Goal: Task Accomplishment & Management: Manage account settings

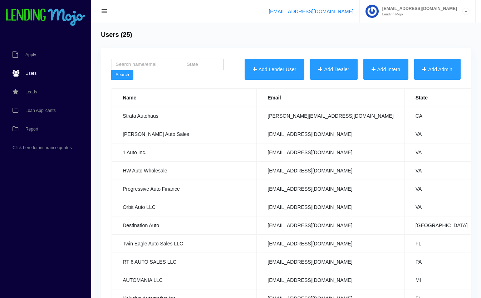
click at [159, 67] on input "search" at bounding box center [148, 64] width 72 height 11
type input "xclusive"
click at [111, 70] on button "Search" at bounding box center [122, 75] width 22 height 10
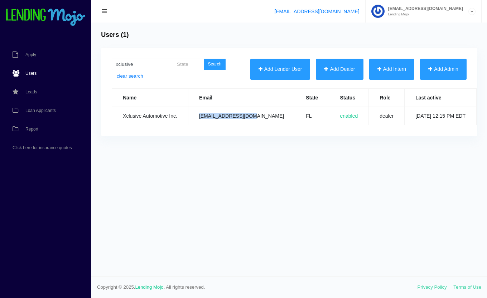
drag, startPoint x: 252, startPoint y: 116, endPoint x: 198, endPoint y: 122, distance: 54.3
click at [198, 122] on td "info@xclusiveag.com" at bounding box center [241, 116] width 107 height 18
copy td "info@xclusiveag.com"
click at [190, 120] on td "info@xclusiveag.com" at bounding box center [241, 116] width 107 height 18
click at [39, 109] on span "Loan Applicants" at bounding box center [40, 110] width 30 height 4
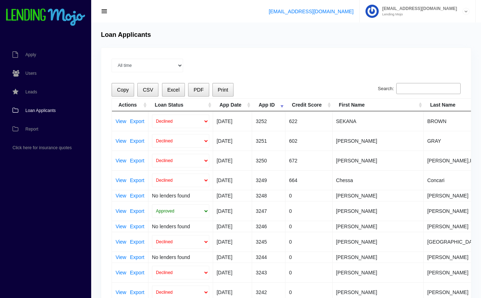
click at [414, 91] on input "Search:" at bounding box center [429, 88] width 64 height 11
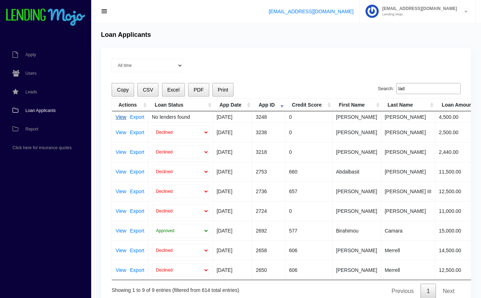
type input "lad"
click at [118, 115] on link "View" at bounding box center [121, 117] width 11 height 5
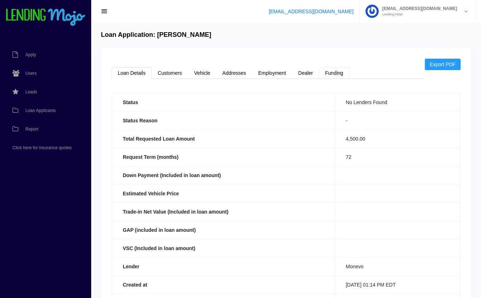
click at [336, 71] on link "Funding" at bounding box center [334, 72] width 30 height 11
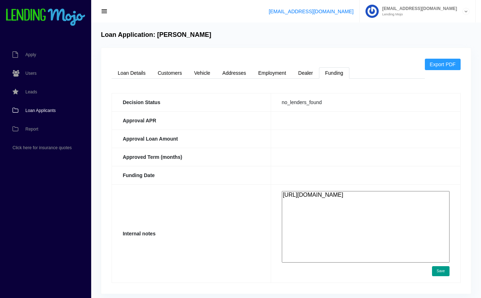
click at [40, 110] on span "Loan Applicants" at bounding box center [40, 110] width 30 height 4
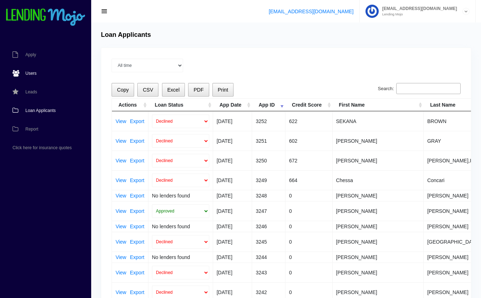
click at [39, 74] on link "Users" at bounding box center [42, 73] width 84 height 19
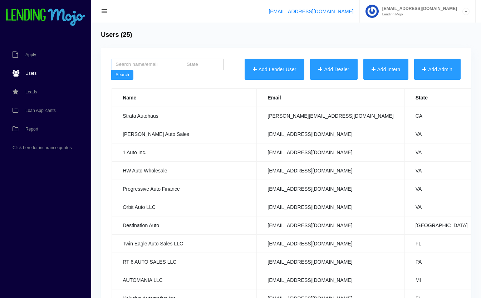
click at [153, 65] on input "search" at bounding box center [148, 64] width 72 height 11
type input "xclusive"
click at [118, 77] on button "Search" at bounding box center [122, 75] width 22 height 10
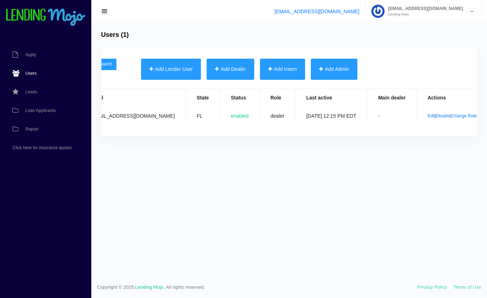
scroll to position [0, 139]
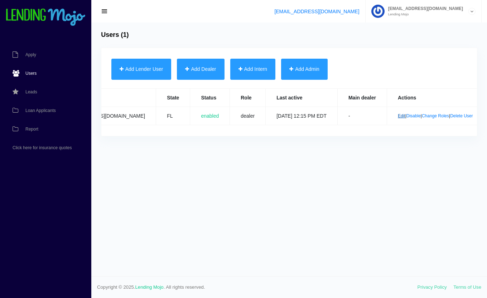
click at [398, 117] on link "Edit" at bounding box center [402, 115] width 8 height 5
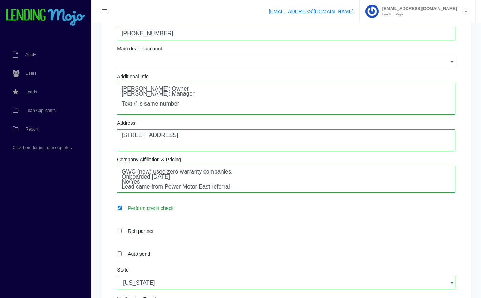
scroll to position [148, 0]
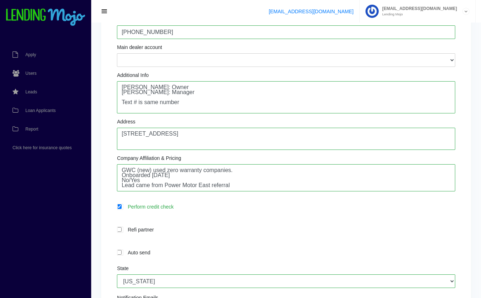
click at [165, 232] on label "Refi partner" at bounding box center [289, 230] width 331 height 8
click at [122, 232] on input "Refi partner" at bounding box center [119, 229] width 5 height 5
checkbox input "true"
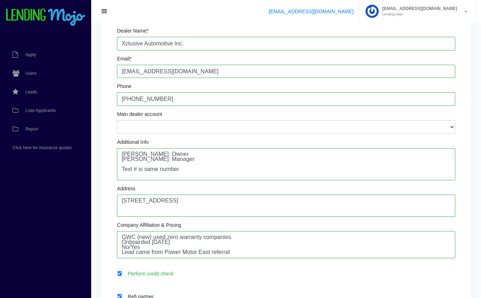
scroll to position [80, 0]
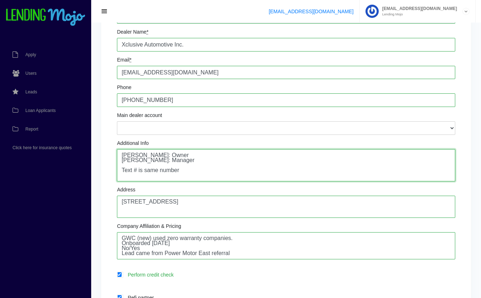
click at [226, 170] on textarea "Kristina Gillett: Owner Allan Gillet: Manager Text # is same number" at bounding box center [286, 165] width 339 height 32
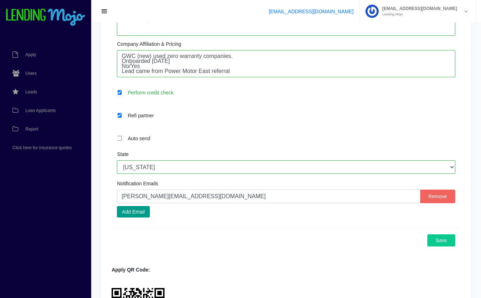
scroll to position [269, 0]
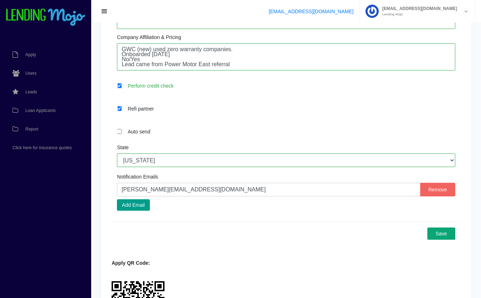
type textarea "Kristina Gillett: Owner Allan Gillet: Manager Text # is same number JOHN SAYS O…"
click at [446, 239] on button "Save" at bounding box center [442, 234] width 28 height 12
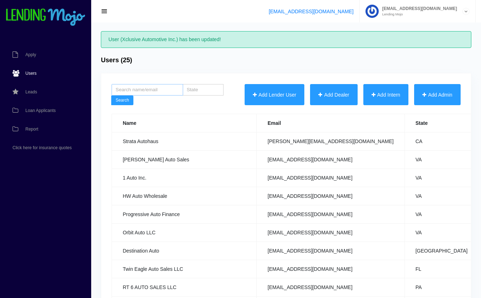
click at [154, 91] on input "search" at bounding box center [148, 89] width 72 height 11
type input "xclusive"
click at [111, 96] on button "Search" at bounding box center [122, 101] width 22 height 10
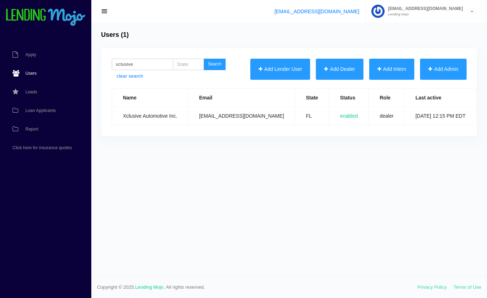
scroll to position [0, 139]
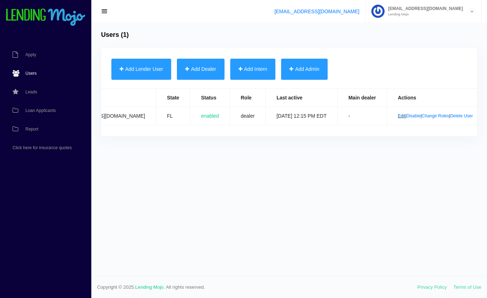
click at [398, 115] on link "Edit" at bounding box center [402, 115] width 8 height 5
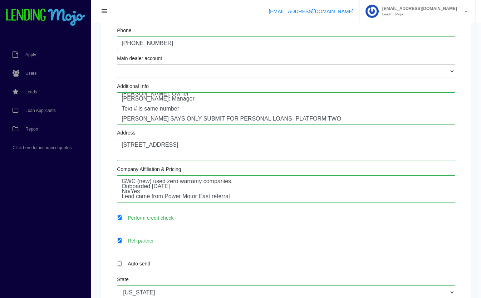
scroll to position [137, 0]
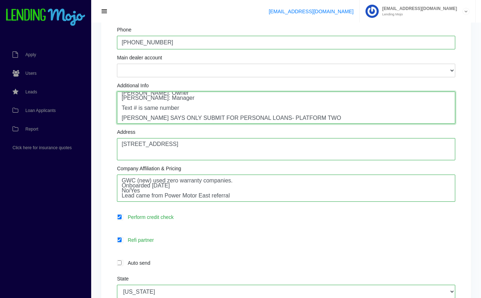
click at [321, 118] on textarea "Kristina Gillett: Owner Allan Gillet: Manager Text # is same number JOHN SAYS O…" at bounding box center [286, 108] width 339 height 32
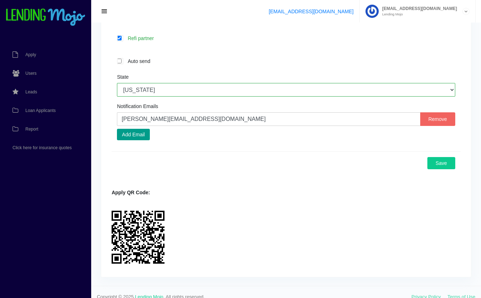
scroll to position [350, 0]
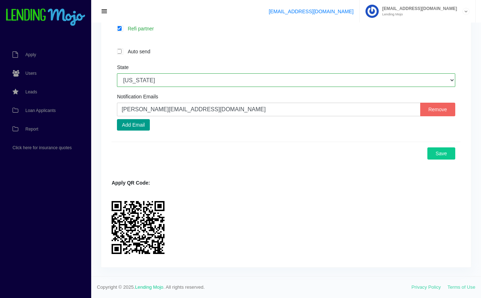
type textarea "Kristina Gillett: Owner Allan Gillet: Manager Text # is same number JOHN SAYS O…"
click at [450, 153] on button "Save" at bounding box center [442, 153] width 28 height 12
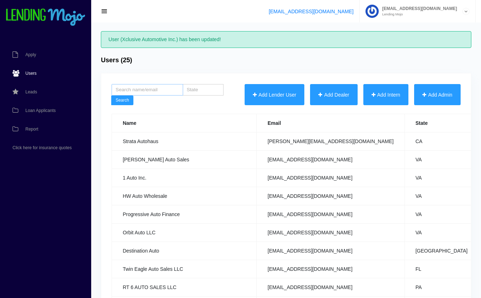
click at [139, 84] on input "search" at bounding box center [148, 89] width 72 height 11
type input "xclusive"
click at [111, 96] on button "Search" at bounding box center [122, 101] width 22 height 10
click at [129, 102] on button "Search" at bounding box center [122, 101] width 22 height 10
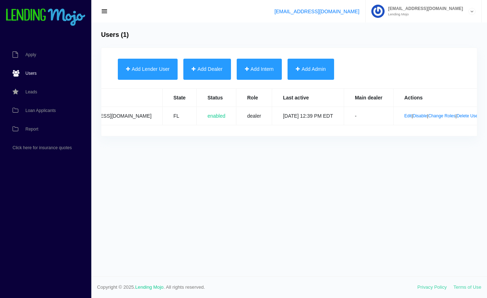
scroll to position [0, 139]
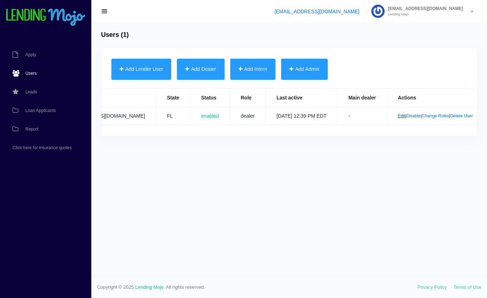
click at [398, 116] on link "Edit" at bounding box center [402, 115] width 8 height 5
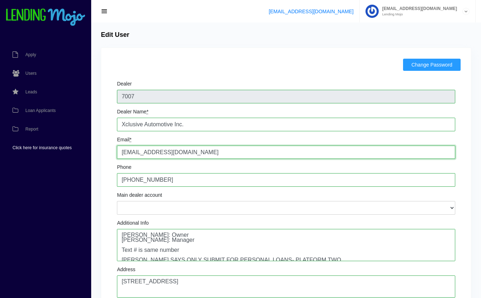
drag, startPoint x: 215, startPoint y: 152, endPoint x: 57, endPoint y: 149, distance: 157.9
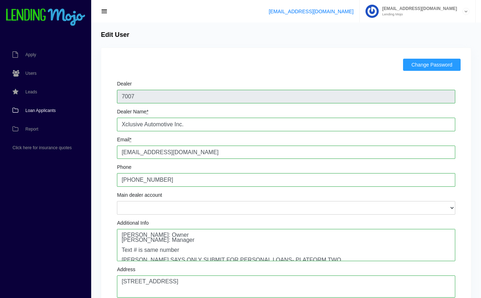
click at [39, 112] on span "Loan Applicants" at bounding box center [40, 110] width 30 height 4
